Goal: Information Seeking & Learning: Learn about a topic

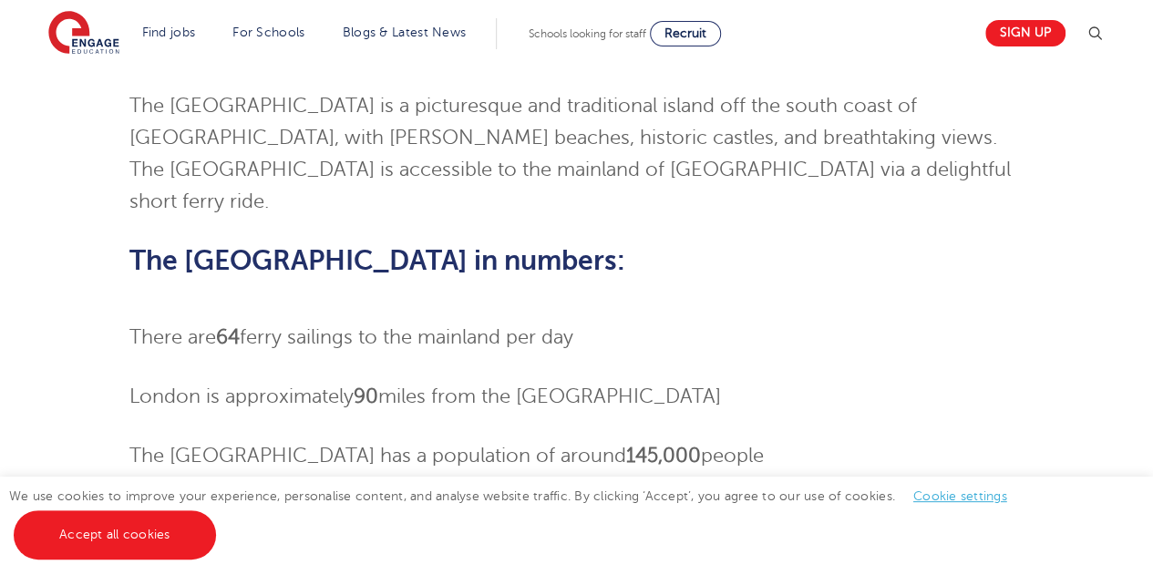
scroll to position [251, 0]
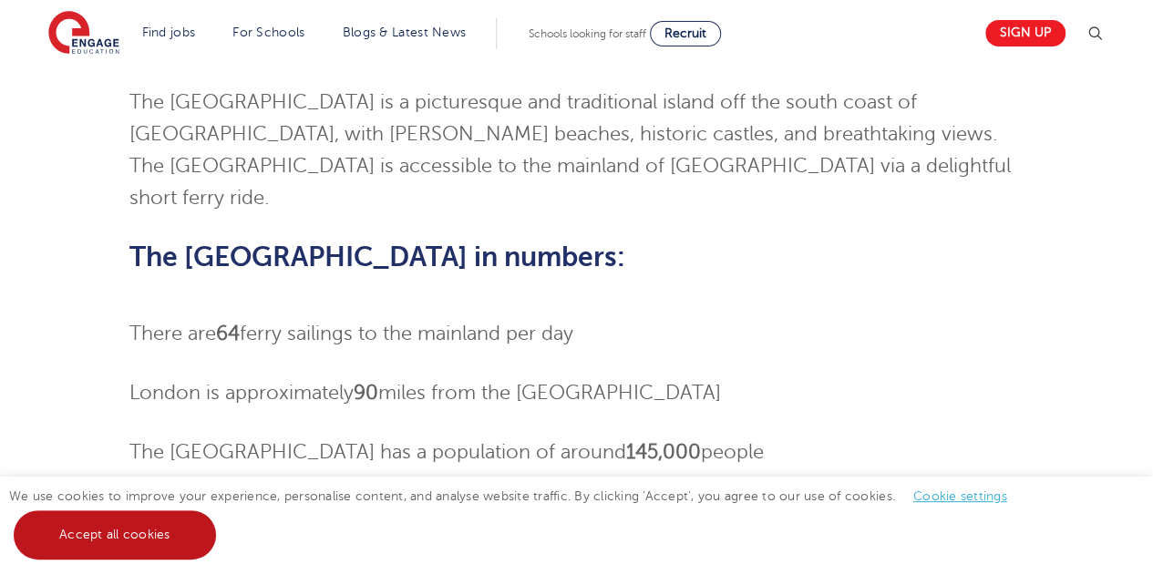
click at [108, 551] on link "Accept all cookies" at bounding box center [115, 534] width 202 height 49
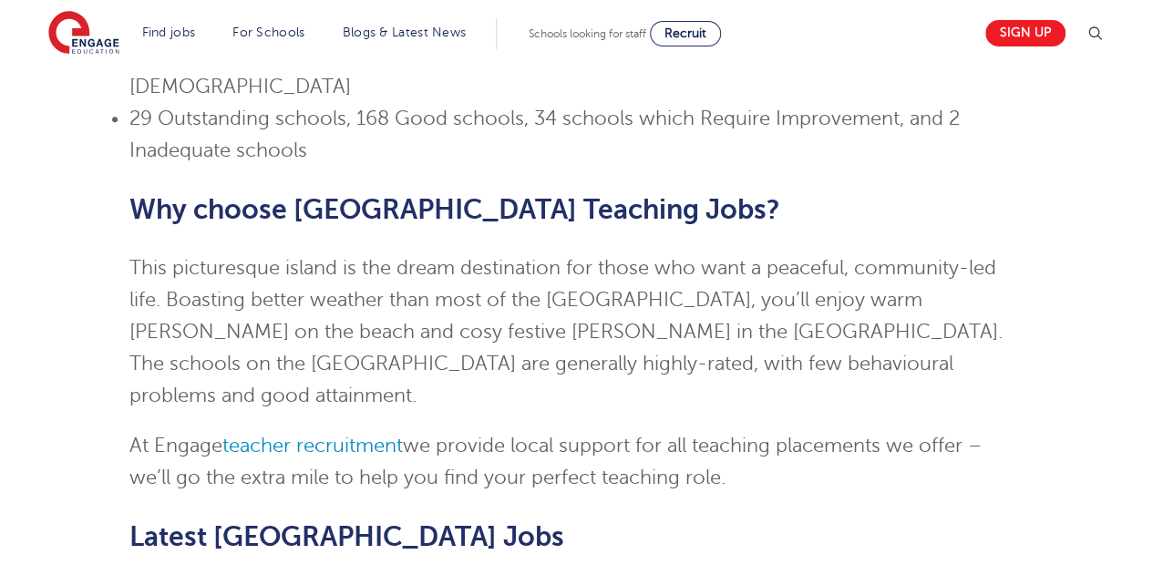
scroll to position [850, 0]
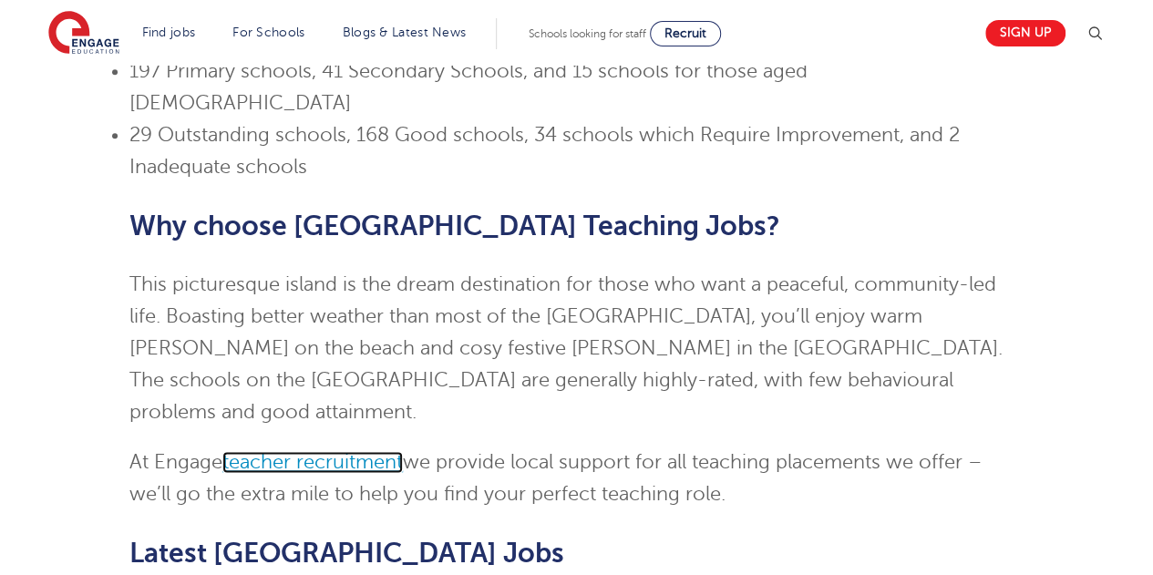
click at [336, 451] on link "teacher recruitment" at bounding box center [312, 462] width 180 height 22
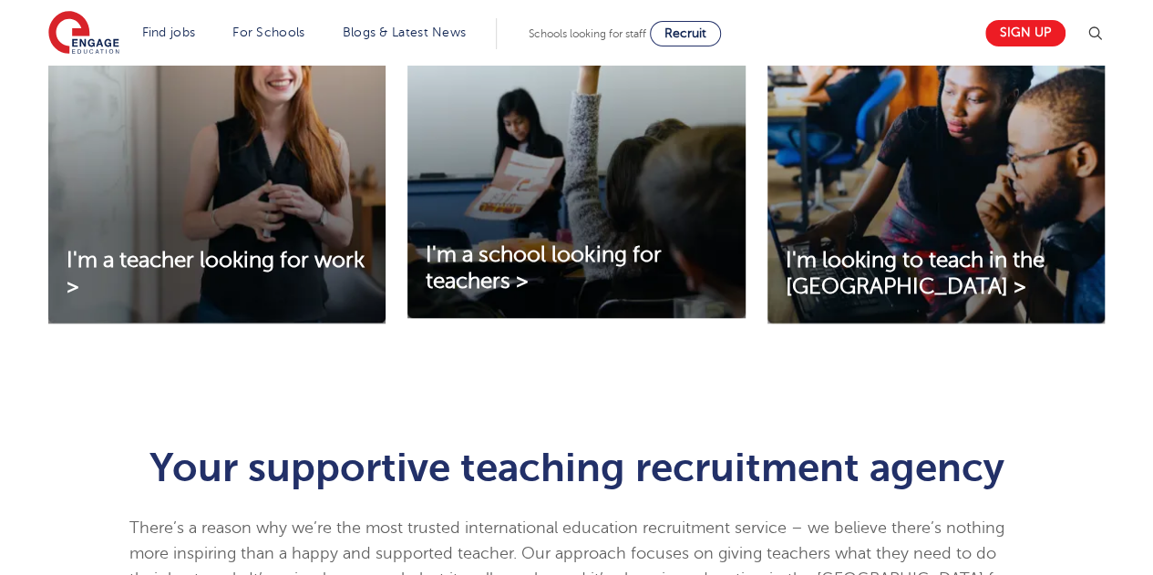
scroll to position [700, 0]
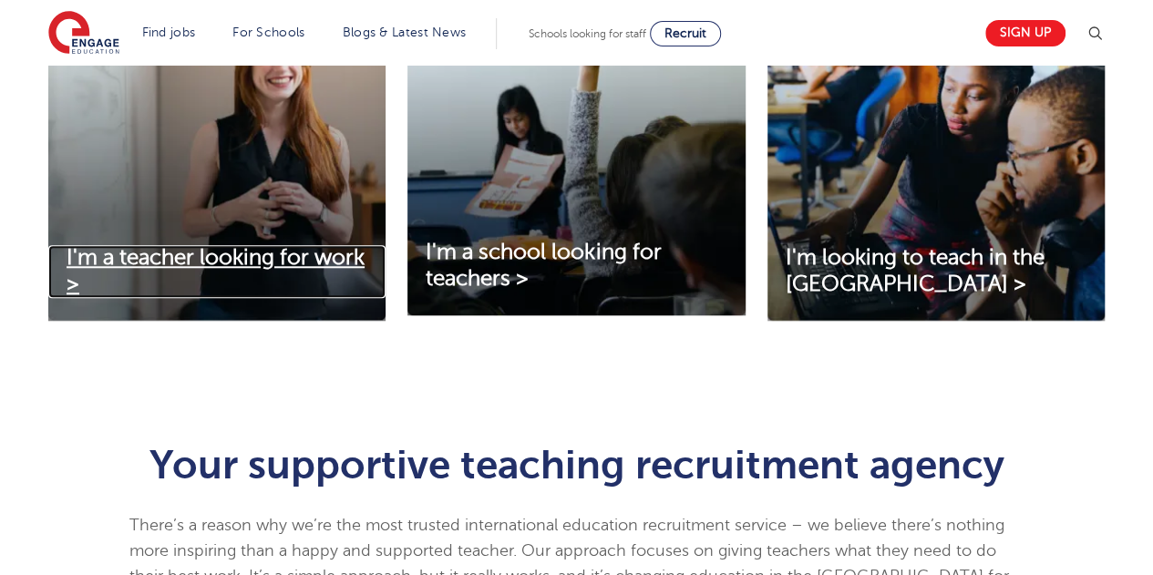
click at [261, 261] on span "I'm a teacher looking for work >" at bounding box center [216, 270] width 298 height 51
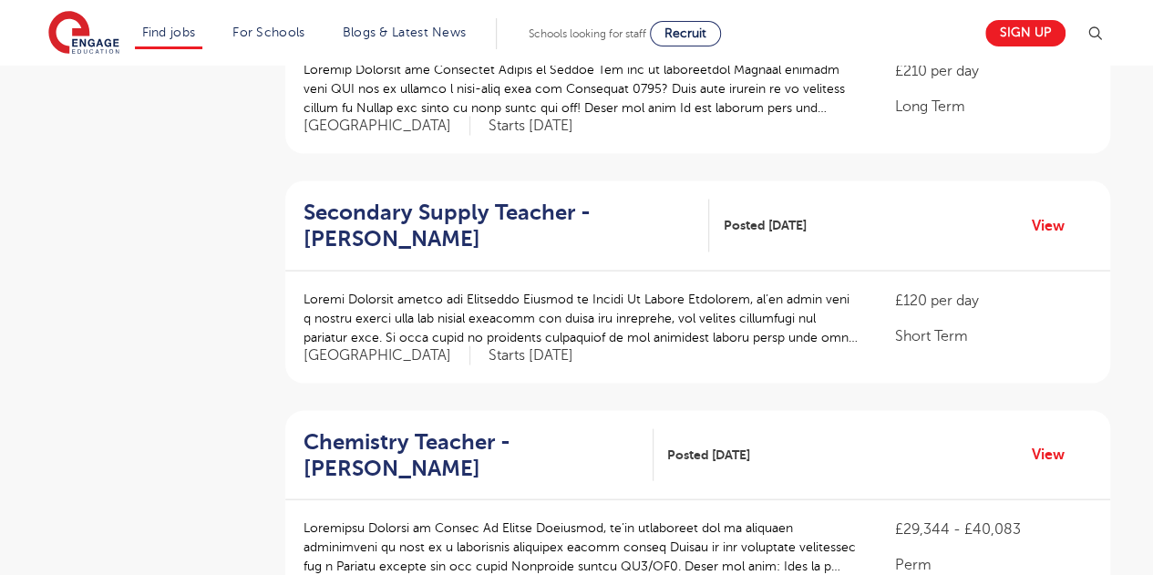
scroll to position [1676, 0]
